Goal: Task Accomplishment & Management: Complete application form

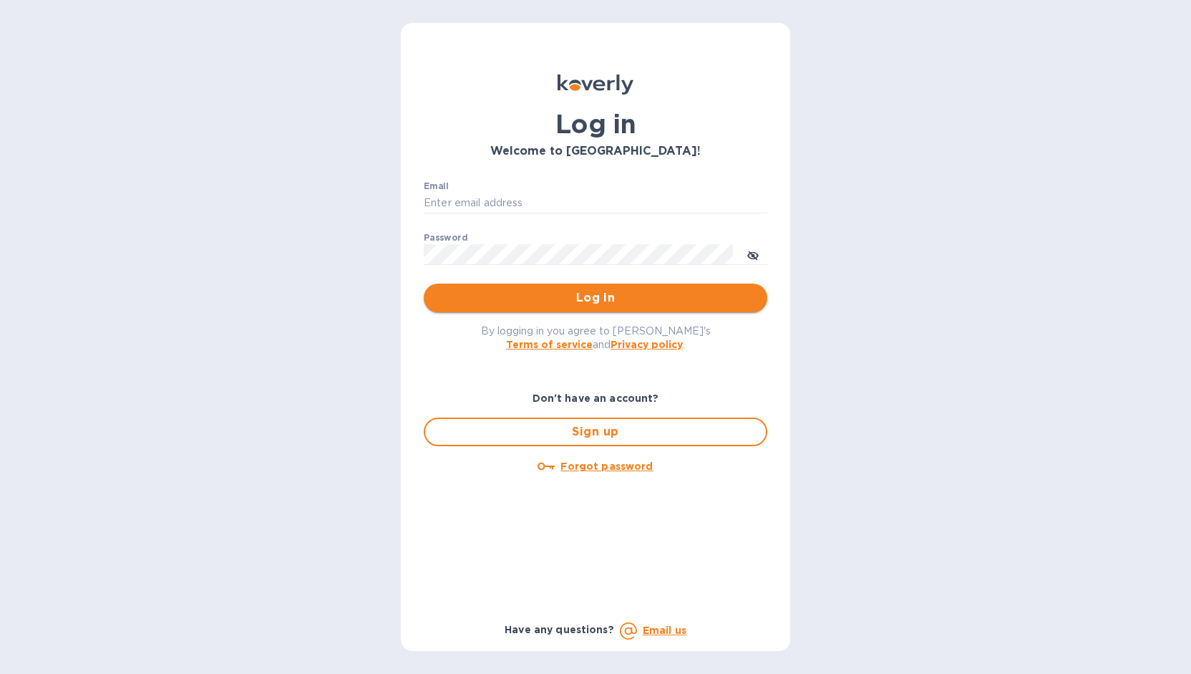
type input "markhogan@dryfarmwines.com"
click at [585, 301] on span "Log in" at bounding box center [595, 297] width 321 height 17
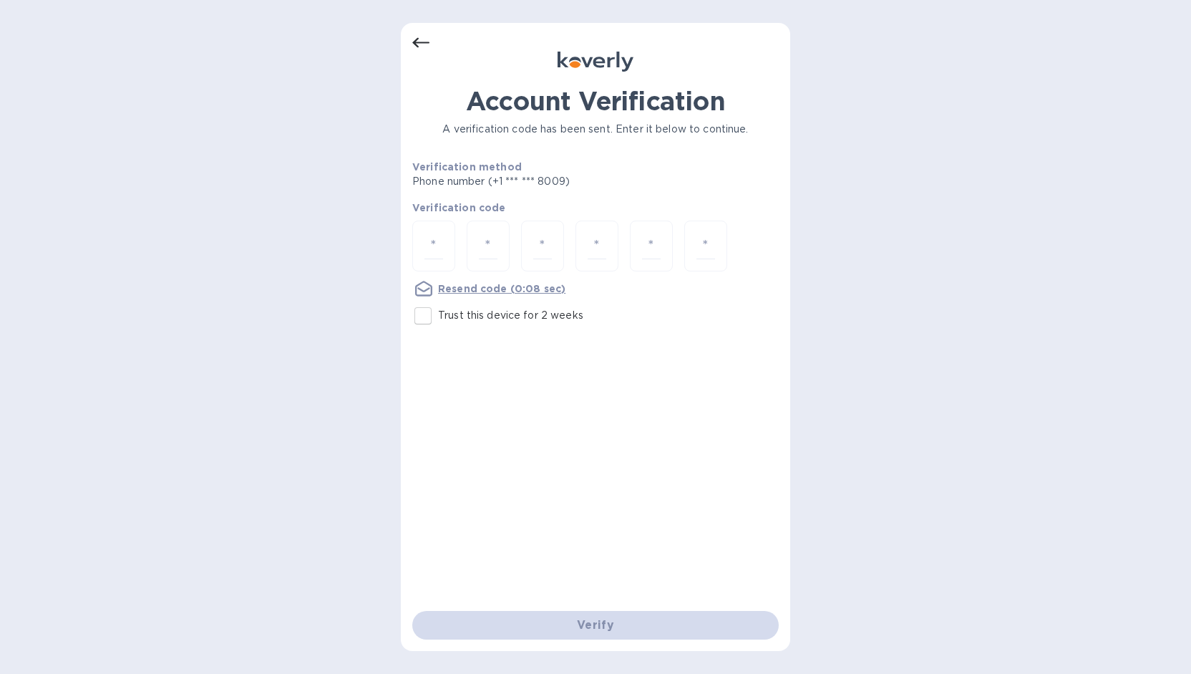
click at [425, 319] on input "Trust this device for 2 weeks" at bounding box center [423, 316] width 30 height 30
checkbox input "true"
click at [432, 248] on input "number" at bounding box center [434, 246] width 19 height 26
type input "1"
type input "0"
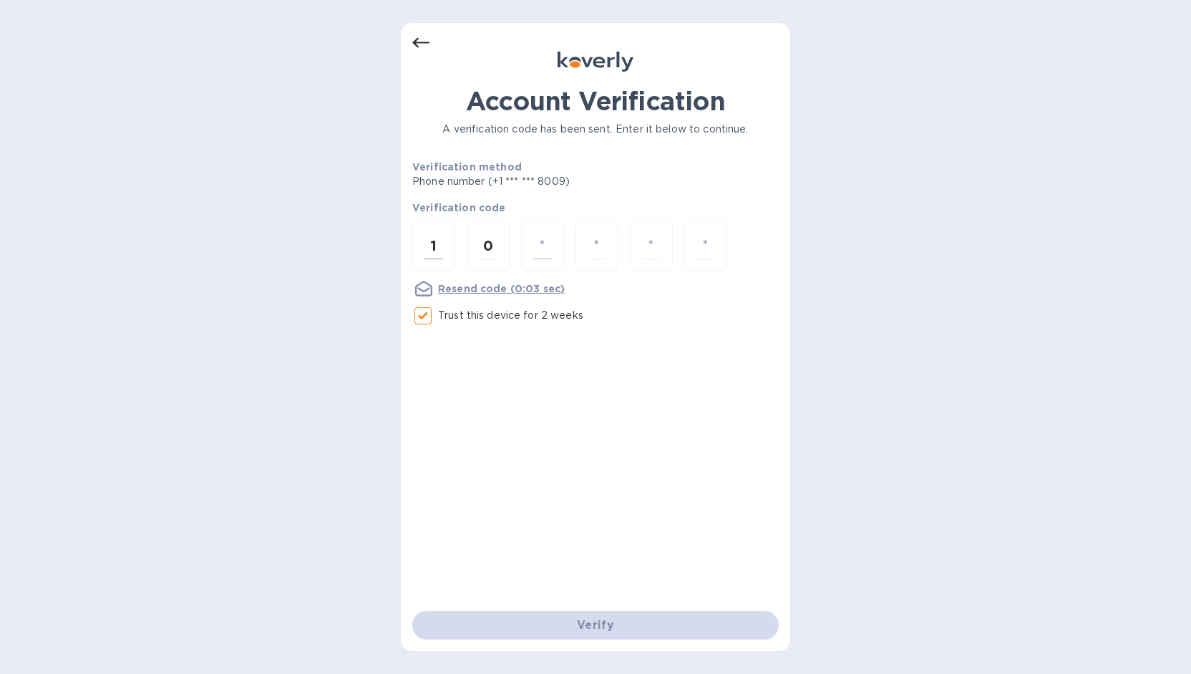
type input "3"
type input "9"
type input "1"
type input "0"
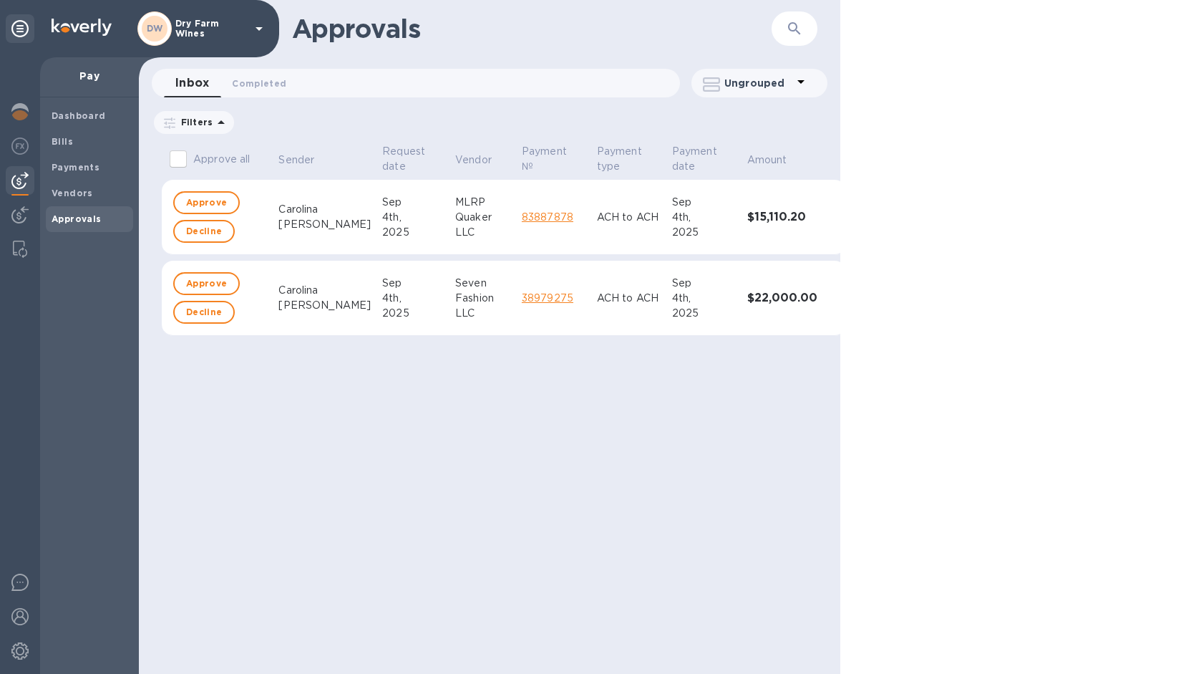
click at [178, 154] on input "Approve all" at bounding box center [178, 159] width 30 height 30
checkbox input "true"
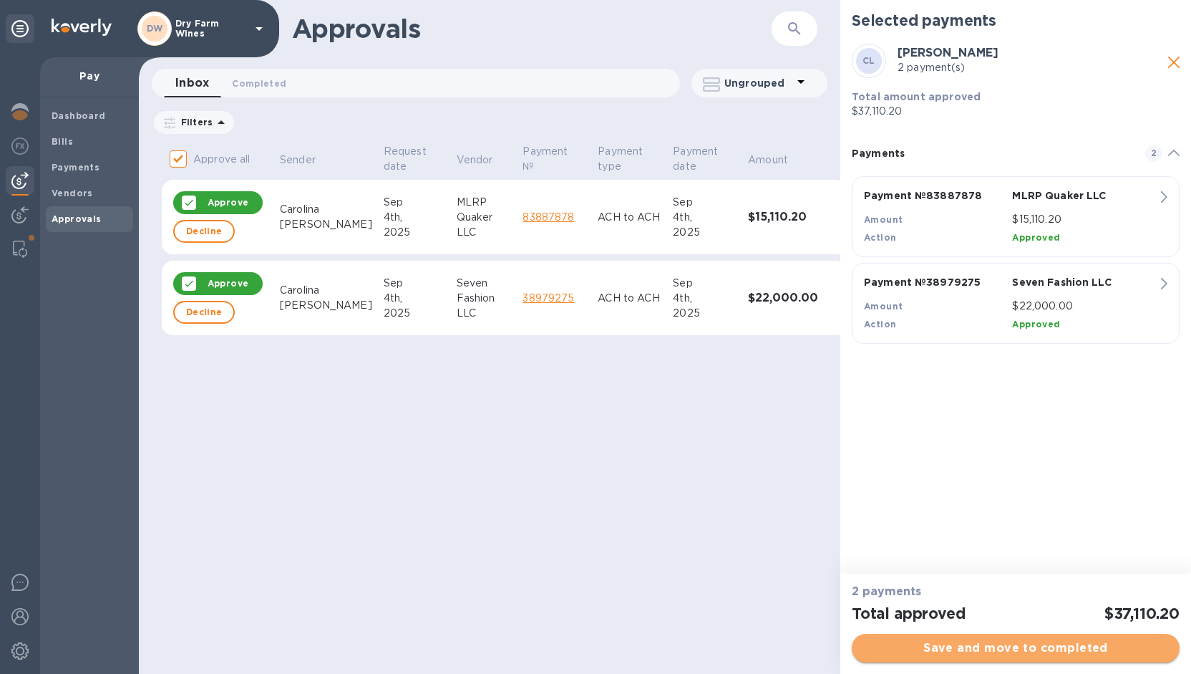
click at [938, 648] on span "Save and move to completed" at bounding box center [1015, 647] width 305 height 17
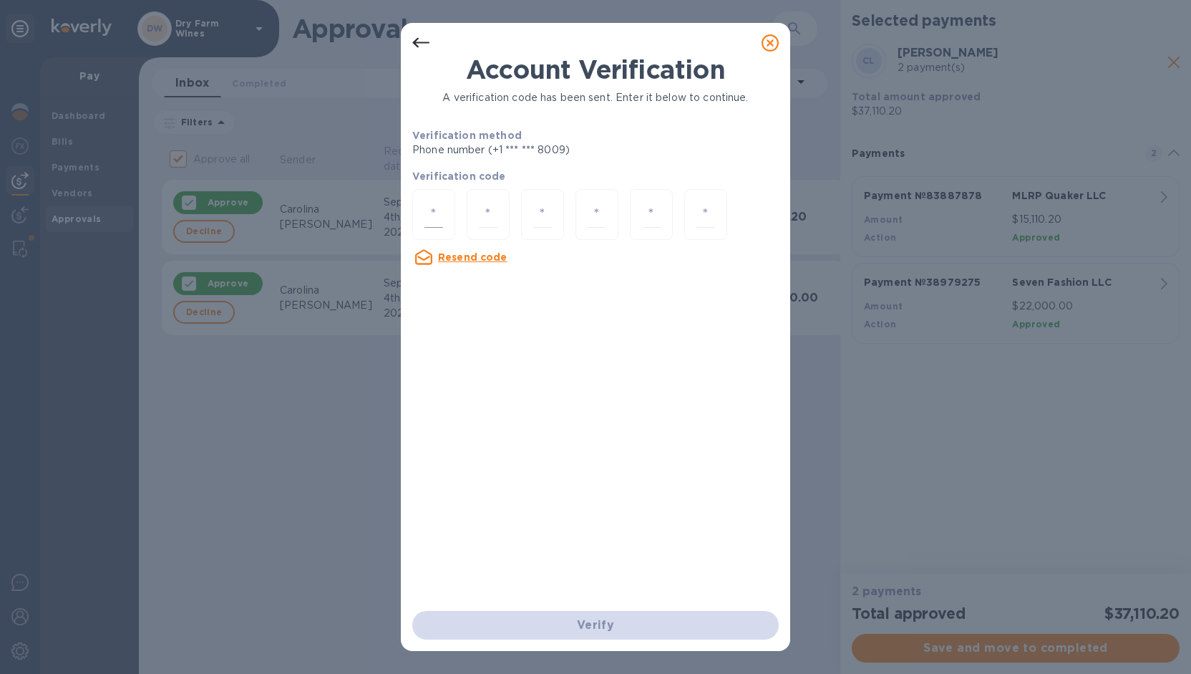
click at [448, 210] on div at bounding box center [433, 214] width 43 height 51
type input "4"
type input "3"
type input "7"
type input "3"
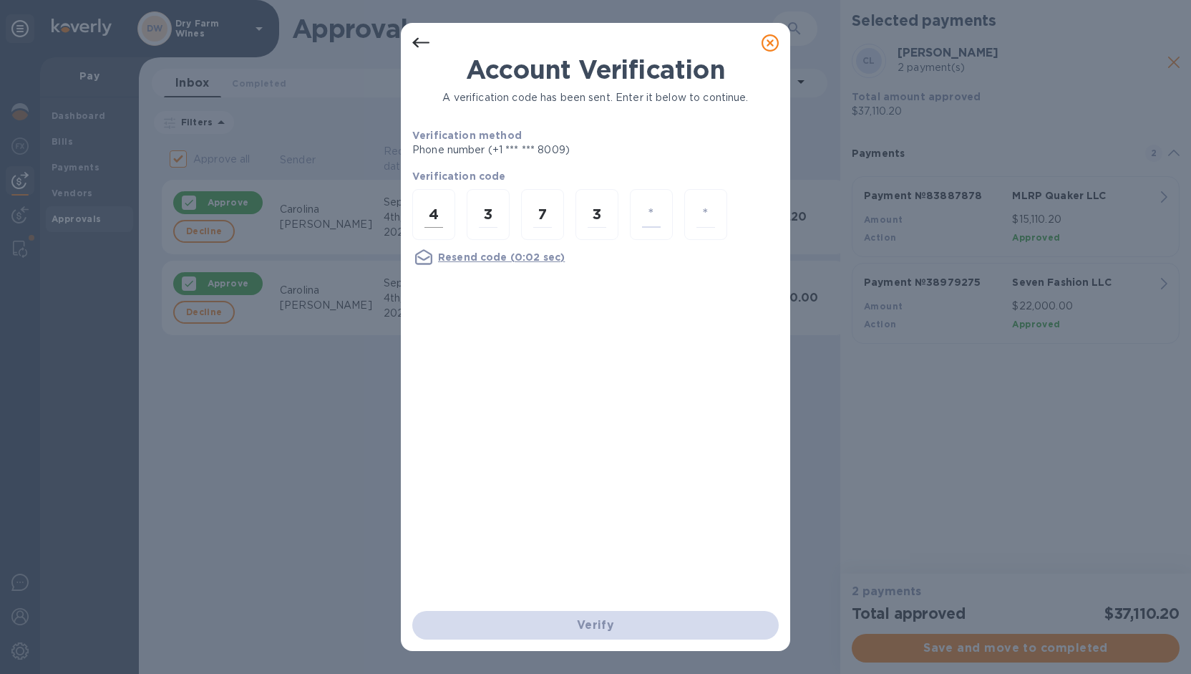
type input "0"
type input "2"
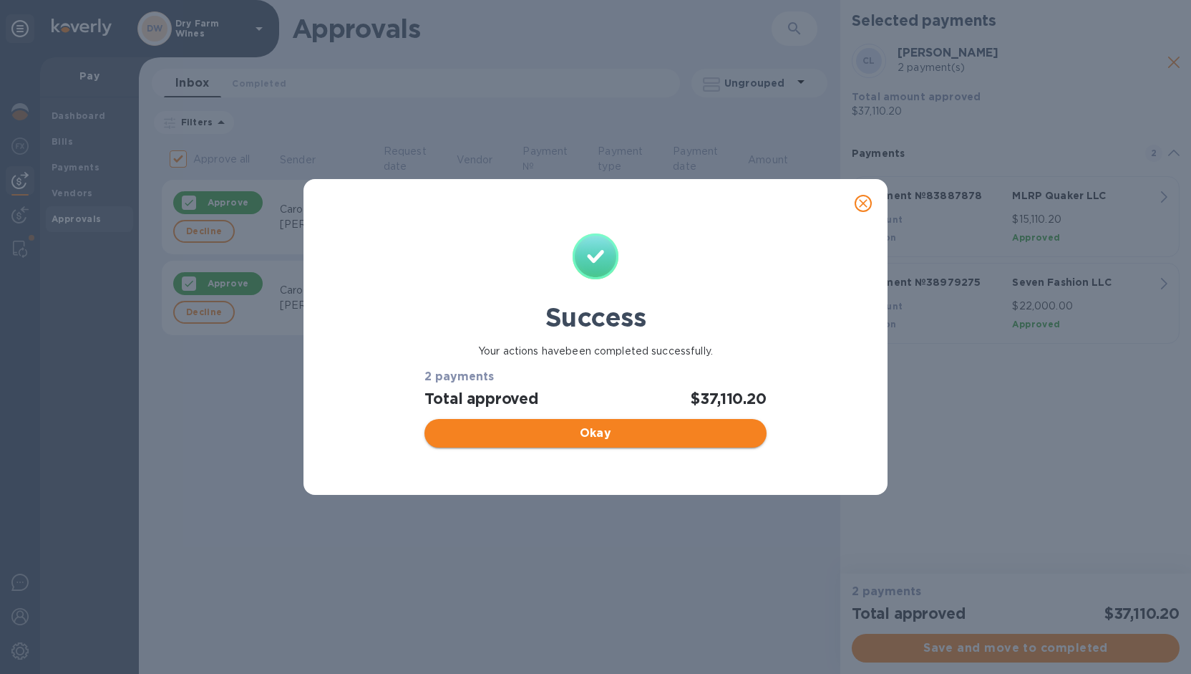
click at [498, 437] on span "Okay" at bounding box center [595, 433] width 319 height 17
checkbox input "false"
